Goal: Information Seeking & Learning: Learn about a topic

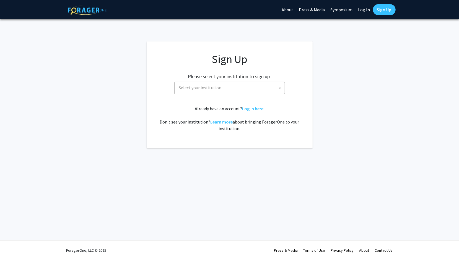
click at [238, 90] on span "Select your institution" at bounding box center [231, 87] width 108 height 11
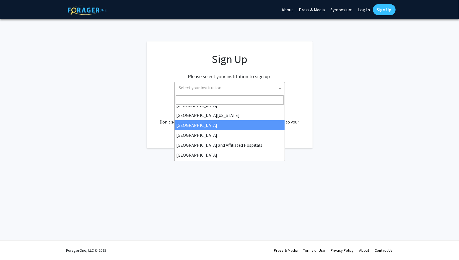
scroll to position [111, 0]
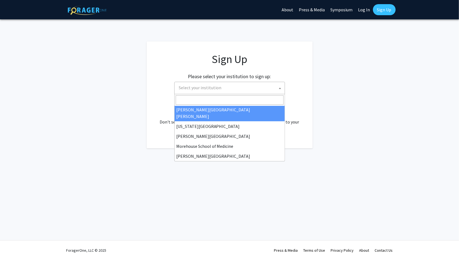
select select "1"
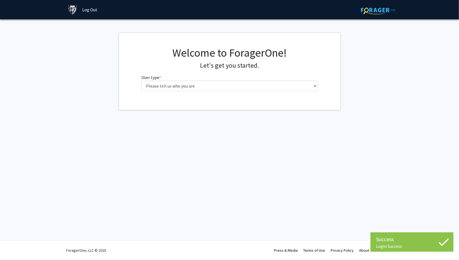
click at [231, 91] on div "Welcome to ForagerOne! Let's get you started. User type * required Please tell …" at bounding box center [229, 70] width 184 height 49
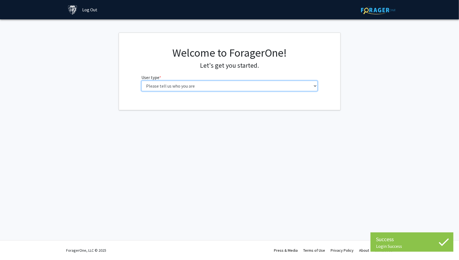
click at [229, 87] on select "Please tell us who you are Undergraduate Student Master's Student Doctoral Cand…" at bounding box center [229, 86] width 176 height 11
select select "1: undergrad"
click at [141, 81] on select "Please tell us who you are Undergraduate Student Master's Student Doctoral Cand…" at bounding box center [229, 86] width 176 height 11
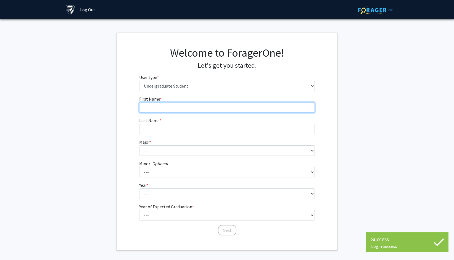
click at [212, 108] on input "First Name * required" at bounding box center [227, 107] width 176 height 11
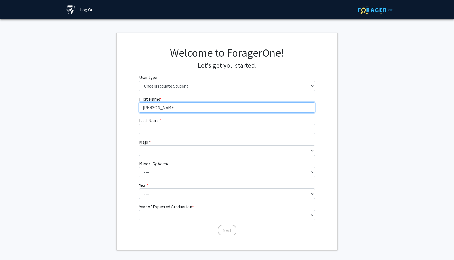
type input "Matthew"
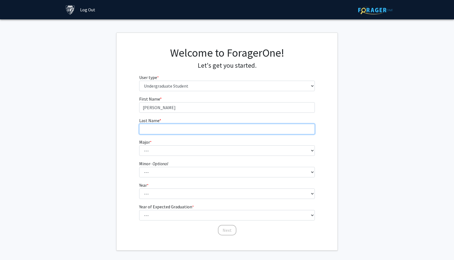
click at [149, 130] on input "Last Name * required" at bounding box center [227, 129] width 176 height 11
type input "Gordon"
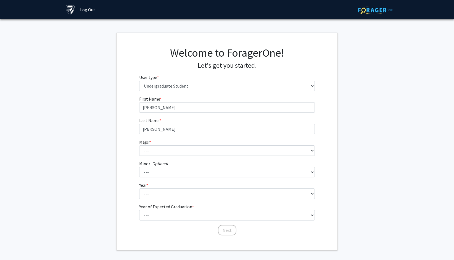
click at [132, 159] on div "First Name * required Matthew Last Name * required Gordon Major * required --- …" at bounding box center [227, 166] width 221 height 140
click at [155, 152] on select "--- Africana Studies Anthropology Applied Mathematics & Statistics Archaeology …" at bounding box center [227, 150] width 176 height 11
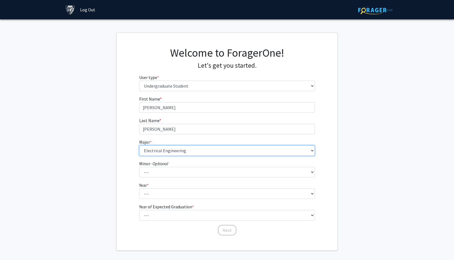
click at [139, 145] on select "--- Africana Studies Anthropology Applied Mathematics & Statistics Archaeology …" at bounding box center [227, 150] width 176 height 11
click at [254, 150] on select "--- Africana Studies Anthropology Applied Mathematics & Statistics Archaeology …" at bounding box center [227, 150] width 176 height 11
click at [139, 145] on select "--- Africana Studies Anthropology Applied Mathematics & Statistics Archaeology …" at bounding box center [227, 150] width 176 height 11
click at [197, 148] on select "--- Africana Studies Anthropology Applied Mathematics & Statistics Archaeology …" at bounding box center [227, 150] width 176 height 11
select select "19: 34"
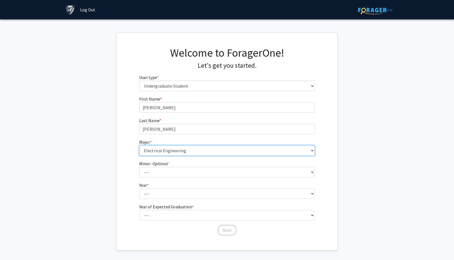
click at [139, 145] on select "--- Africana Studies Anthropology Applied Mathematics & Statistics Archaeology …" at bounding box center [227, 150] width 176 height 11
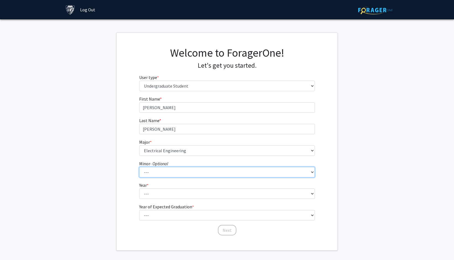
click at [189, 168] on select "--- Accounting and Financial Management Africana Studies Anthropology Applied M…" at bounding box center [227, 172] width 176 height 11
click at [102, 151] on fg-get-started "Welcome to ForagerOne! Let's get you started. User type * required Please tell …" at bounding box center [227, 142] width 454 height 218
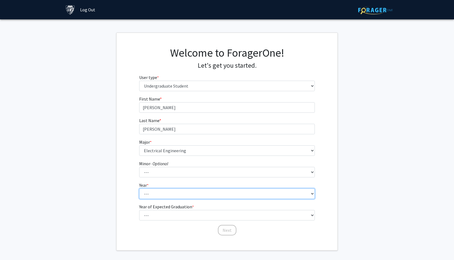
click at [170, 192] on select "--- First-year Sophomore Junior Senior Postbaccalaureate Certificate" at bounding box center [227, 194] width 176 height 11
select select "2: sophomore"
click at [139, 189] on select "--- First-year Sophomore Junior Senior Postbaccalaureate Certificate" at bounding box center [227, 194] width 176 height 11
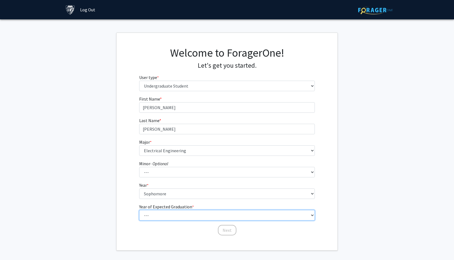
click at [171, 210] on select "--- 2025 2026 2027 2028 2029 2030 2031 2032 2033 2034" at bounding box center [227, 215] width 176 height 11
select select "3: 2027"
click at [139, 210] on select "--- 2025 2026 2027 2028 2029 2030 2031 2032 2033 2034" at bounding box center [227, 215] width 176 height 11
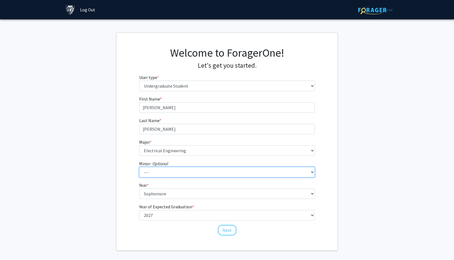
click at [168, 175] on select "--- Accounting and Financial Management Africana Studies Anthropology Applied M…" at bounding box center [227, 172] width 176 height 11
select select "11: 23"
click at [139, 167] on select "--- Accounting and Financial Management Africana Studies Anthropology Applied M…" at bounding box center [227, 172] width 176 height 11
click at [195, 176] on select "--- Accounting and Financial Management Africana Studies Anthropology Applied M…" at bounding box center [227, 172] width 176 height 11
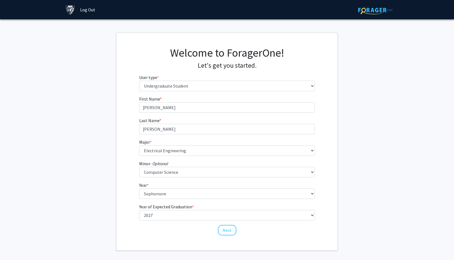
click at [97, 174] on fg-get-started "Welcome to ForagerOne! Let's get you started. User type * required Please tell …" at bounding box center [227, 142] width 454 height 218
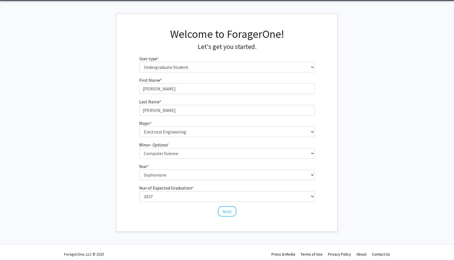
scroll to position [22, 0]
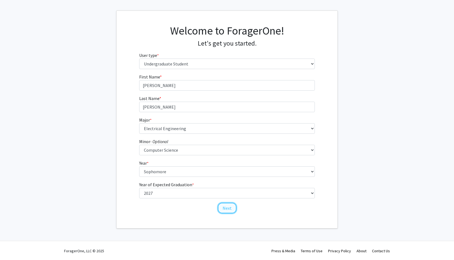
click at [229, 205] on button "Next" at bounding box center [227, 208] width 19 height 11
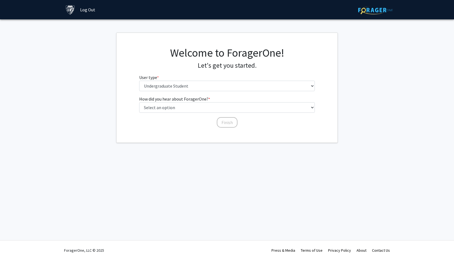
scroll to position [0, 0]
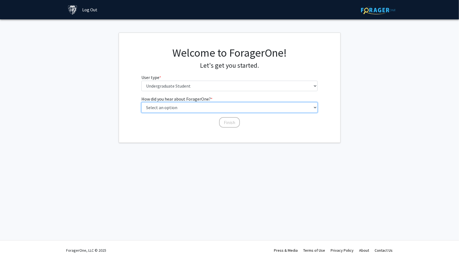
click at [188, 108] on select "Select an option Peer/student recommendation Faculty/staff recommendation Unive…" at bounding box center [229, 107] width 176 height 11
select select "1: peer_recommendation"
click at [141, 102] on select "Select an option Peer/student recommendation Faculty/staff recommendation Unive…" at bounding box center [229, 107] width 176 height 11
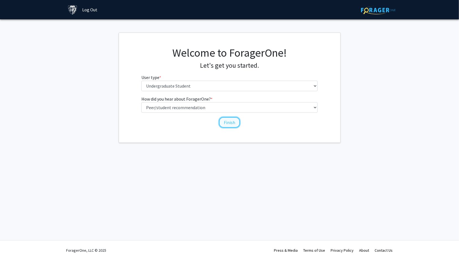
click at [224, 124] on button "Finish" at bounding box center [229, 122] width 21 height 11
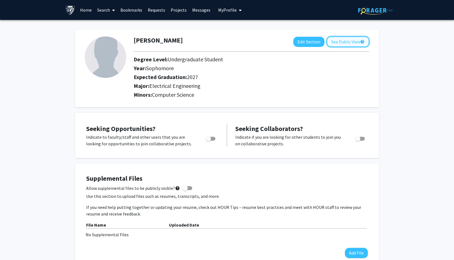
click at [354, 41] on button "See Public View help" at bounding box center [348, 41] width 43 height 11
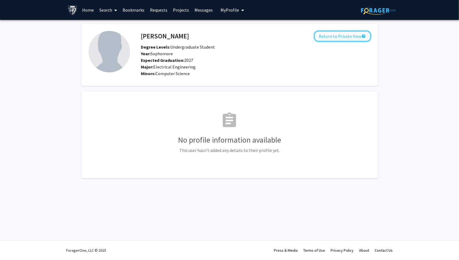
click at [342, 38] on button "Return to Private View help" at bounding box center [342, 36] width 56 height 11
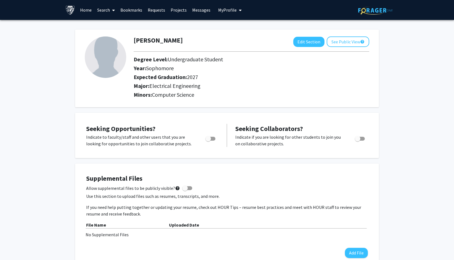
drag, startPoint x: 264, startPoint y: 137, endPoint x: 324, endPoint y: 140, distance: 59.8
click at [324, 140] on p "Indicate if you are looking for other students to join you on collaborative pro…" at bounding box center [290, 140] width 109 height 13
drag, startPoint x: 324, startPoint y: 140, endPoint x: 269, endPoint y: 148, distance: 55.3
click at [269, 148] on div "Seeking Opportunities? Indicate to faculty/staff and other users that you are l…" at bounding box center [227, 135] width 293 height 34
drag, startPoint x: 259, startPoint y: 145, endPoint x: 255, endPoint y: 144, distance: 4.5
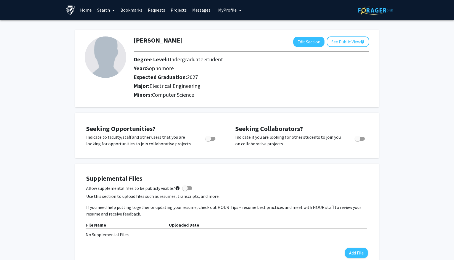
click at [259, 145] on p "Indicate if you are looking for other students to join you on collaborative pro…" at bounding box center [290, 140] width 109 height 13
click at [121, 134] on p "Indicate to faculty/staff and other users that you are looking for opportunitie…" at bounding box center [140, 140] width 109 height 13
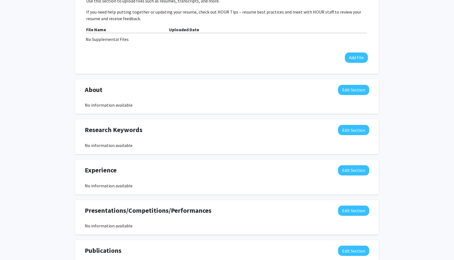
scroll to position [221, 0]
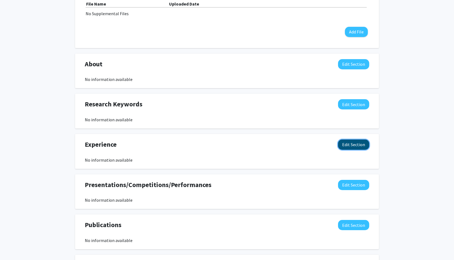
click at [347, 148] on button "Edit Section" at bounding box center [353, 145] width 31 height 10
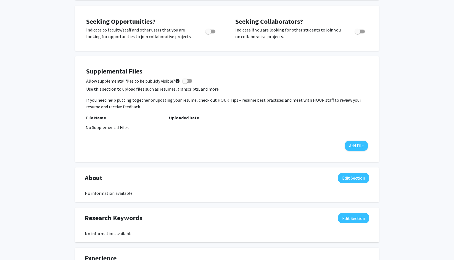
scroll to position [0, 0]
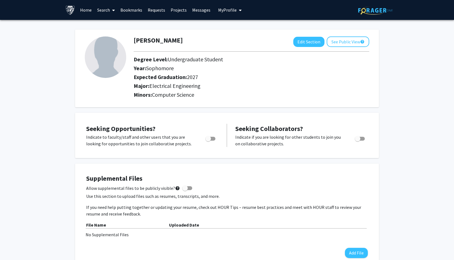
click at [101, 9] on link "Search" at bounding box center [106, 9] width 23 height 19
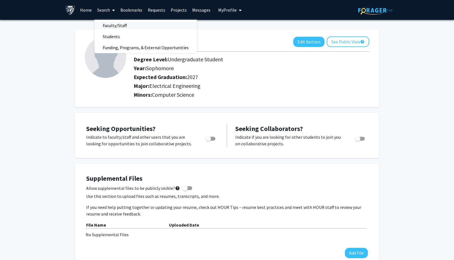
click at [121, 28] on span "Faculty/Staff" at bounding box center [115, 25] width 41 height 11
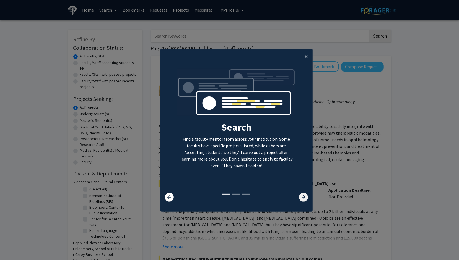
click at [296, 196] on div at bounding box center [299, 197] width 25 height 9
click at [299, 196] on icon at bounding box center [303, 197] width 9 height 9
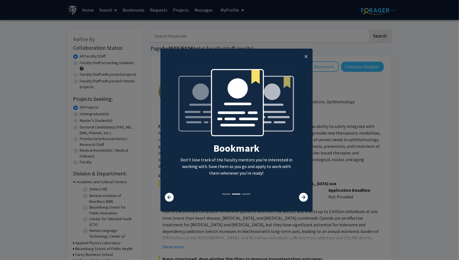
click at [295, 195] on div at bounding box center [299, 197] width 25 height 9
click at [299, 195] on icon at bounding box center [303, 197] width 9 height 9
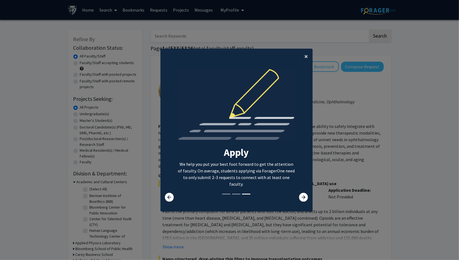
click at [305, 54] on span "×" at bounding box center [306, 56] width 4 height 9
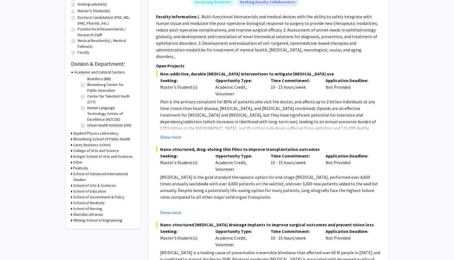
scroll to position [111, 0]
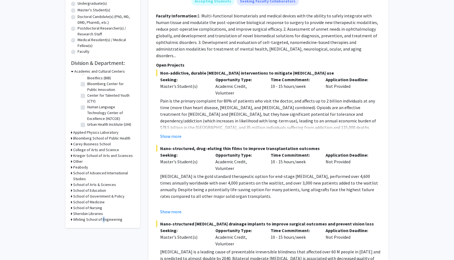
click at [102, 218] on h3 "Whiting School of Engineering" at bounding box center [97, 220] width 49 height 6
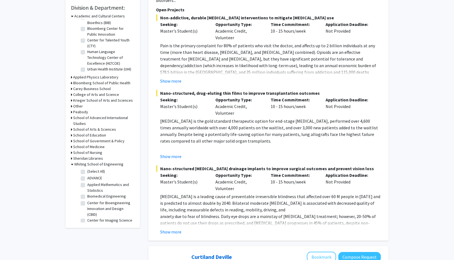
click at [100, 185] on label "Applied Mathematics and Statistics" at bounding box center [110, 188] width 46 height 12
click at [91, 185] on input "Applied Mathematics and Statistics" at bounding box center [89, 184] width 4 height 4
checkbox input "true"
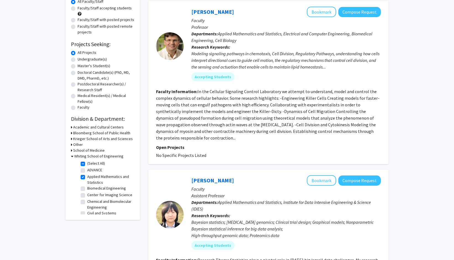
scroll to position [55, 0]
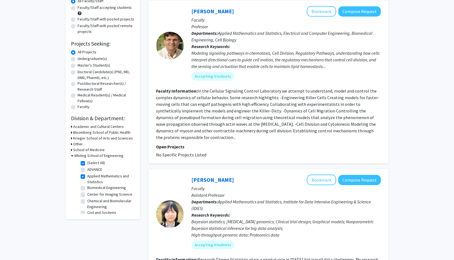
click at [110, 187] on label "Biomedical Engineering" at bounding box center [106, 188] width 39 height 6
click at [91, 187] on input "Biomedical Engineering" at bounding box center [89, 187] width 4 height 4
checkbox input "true"
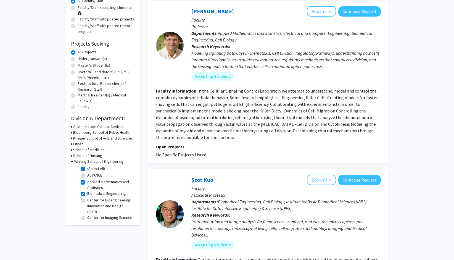
click at [85, 168] on fg-checkbox "(Select All) (Select All)" at bounding box center [107, 169] width 53 height 7
click at [87, 169] on label "(Select All)" at bounding box center [96, 169] width 18 height 6
click at [87, 169] on input "(Select All)" at bounding box center [89, 168] width 4 height 4
checkbox input "false"
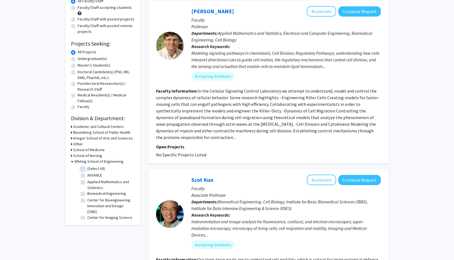
checkbox input "false"
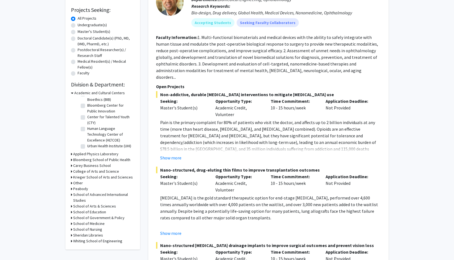
scroll to position [111, 0]
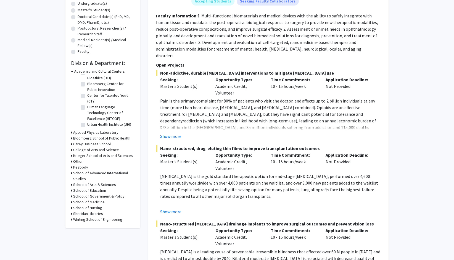
click at [107, 222] on h3 "Whiting School of Engineering" at bounding box center [97, 220] width 49 height 6
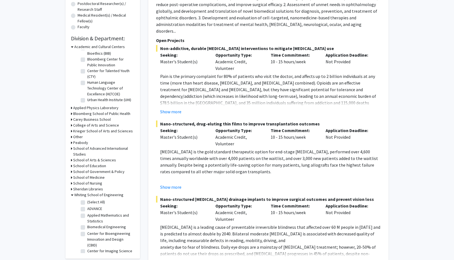
scroll to position [166, 0]
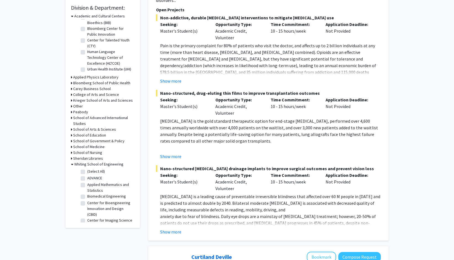
click at [87, 170] on label "(Select All)" at bounding box center [96, 172] width 18 height 6
click at [87, 170] on input "(Select All)" at bounding box center [89, 171] width 4 height 4
checkbox input "true"
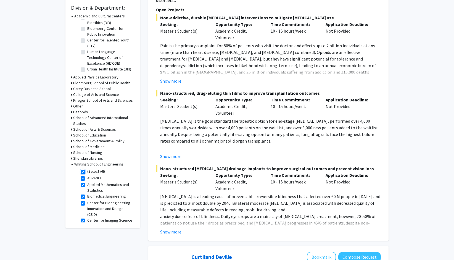
checkbox input "true"
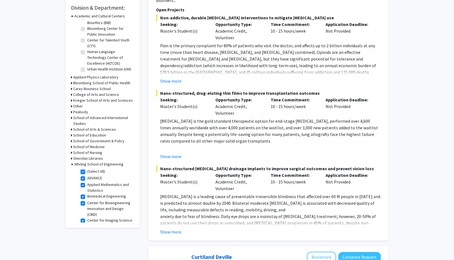
checkbox input "true"
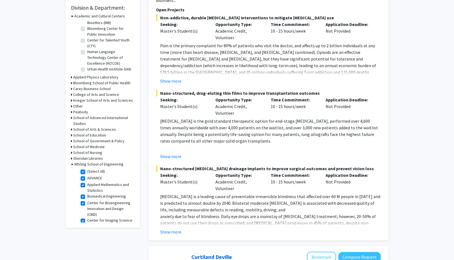
checkbox input "true"
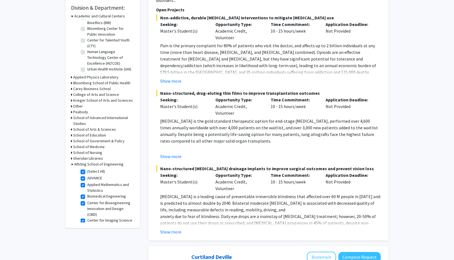
checkbox input "true"
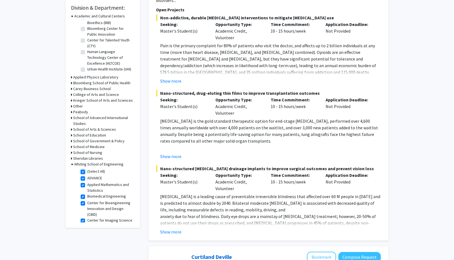
checkbox input "true"
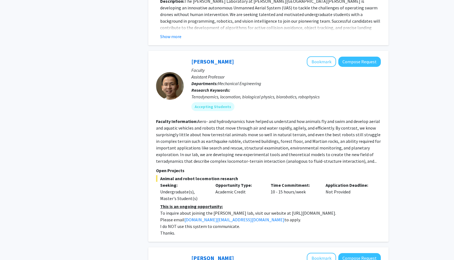
scroll to position [553, 0]
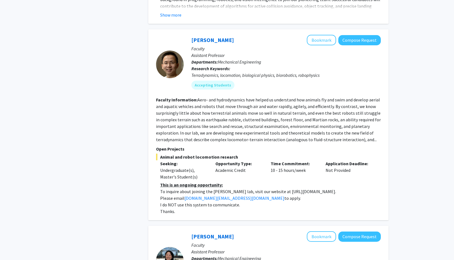
drag, startPoint x: 250, startPoint y: 187, endPoint x: 295, endPoint y: 191, distance: 44.4
click at [295, 191] on div "This is an ongoing opportunity: To inquire about joining the Chen Li lab, visit…" at bounding box center [270, 198] width 221 height 33
drag, startPoint x: 295, startPoint y: 191, endPoint x: 254, endPoint y: 188, distance: 40.4
click at [254, 188] on div "This is an ongoing opportunity: To inquire about joining the Chen Li lab, visit…" at bounding box center [270, 198] width 221 height 33
click at [173, 202] on p "I do NOT use this system to communicate." at bounding box center [270, 205] width 221 height 7
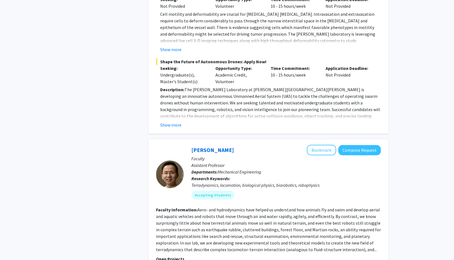
scroll to position [442, 0]
click at [167, 122] on button "Show more" at bounding box center [170, 125] width 21 height 7
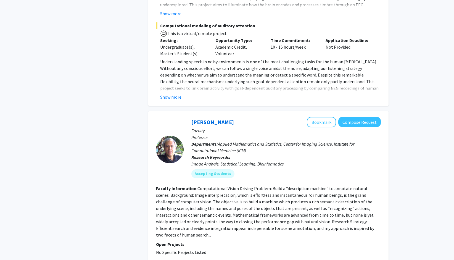
scroll to position [2289, 0]
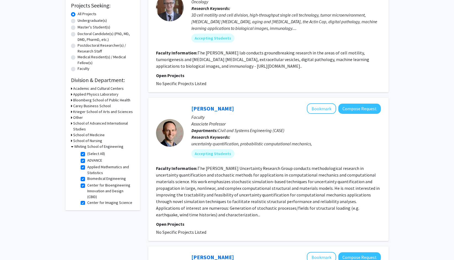
scroll to position [111, 0]
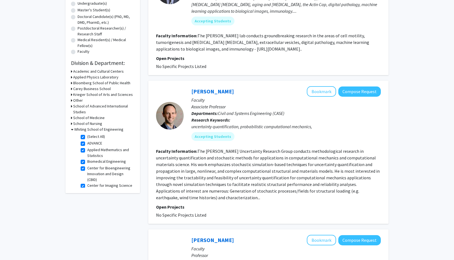
click at [87, 138] on label "(Select All)" at bounding box center [96, 137] width 18 height 6
click at [87, 137] on input "(Select All)" at bounding box center [89, 136] width 4 height 4
checkbox input "false"
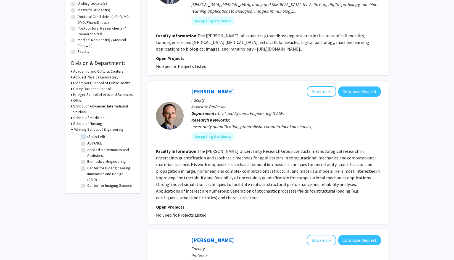
checkbox input "false"
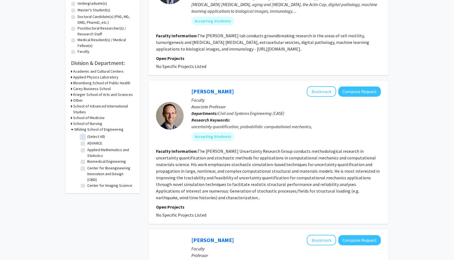
checkbox input "false"
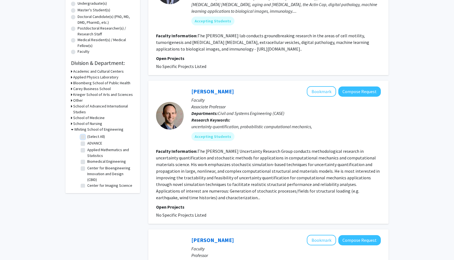
checkbox input "false"
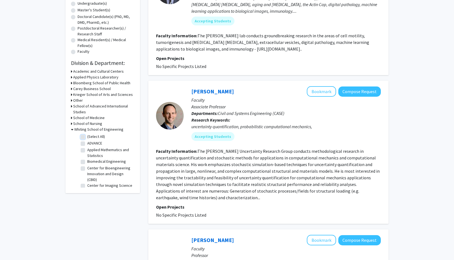
checkbox input "false"
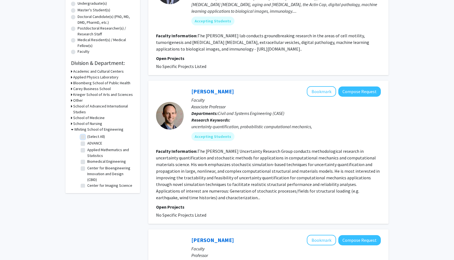
checkbox input "false"
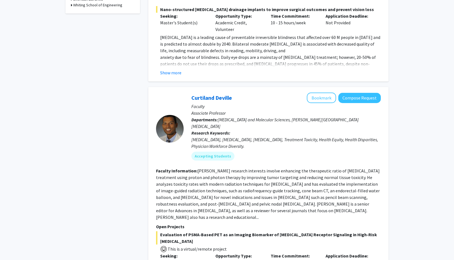
scroll to position [276, 0]
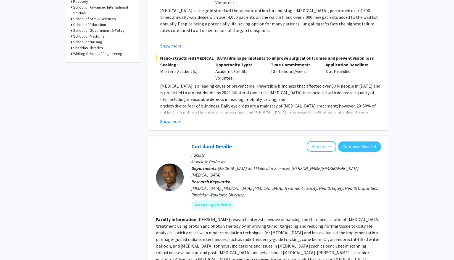
click at [87, 54] on h3 "Whiting School of Engineering" at bounding box center [97, 54] width 49 height 6
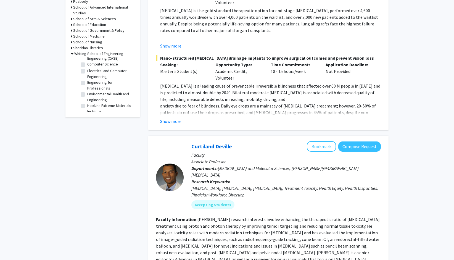
scroll to position [111, 0]
click at [96, 79] on label "Electrical and Computer Engineering" at bounding box center [110, 74] width 46 height 12
click at [91, 71] on input "Electrical and Computer Engineering" at bounding box center [89, 70] width 4 height 4
checkbox input "true"
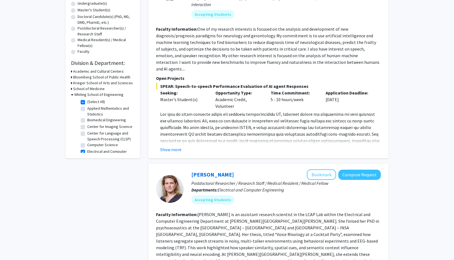
click at [112, 148] on label "Computer Science" at bounding box center [102, 145] width 31 height 6
click at [91, 146] on input "Computer Science" at bounding box center [89, 144] width 4 height 4
checkbox input "true"
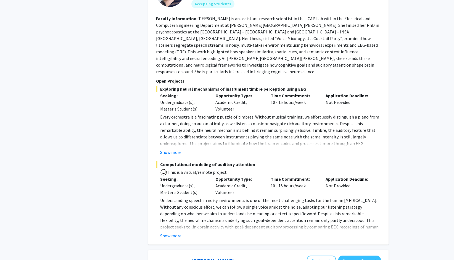
scroll to position [774, 0]
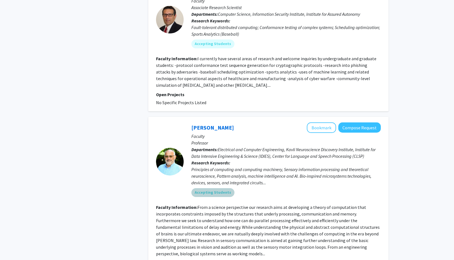
click at [213, 188] on mat-chip "Accepting Students" at bounding box center [213, 192] width 43 height 9
click at [222, 188] on mat-chip "Accepting Students" at bounding box center [213, 192] width 43 height 9
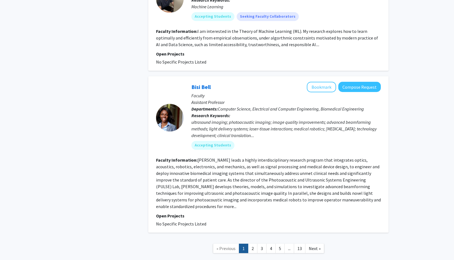
scroll to position [1552, 0]
click at [251, 244] on link "2" at bounding box center [252, 249] width 9 height 10
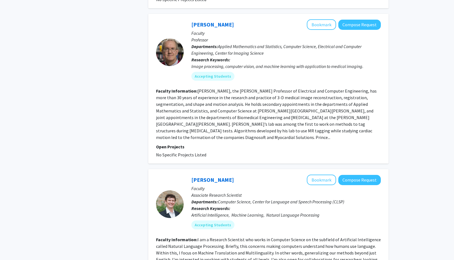
scroll to position [1221, 0]
